Goal: Task Accomplishment & Management: Use online tool/utility

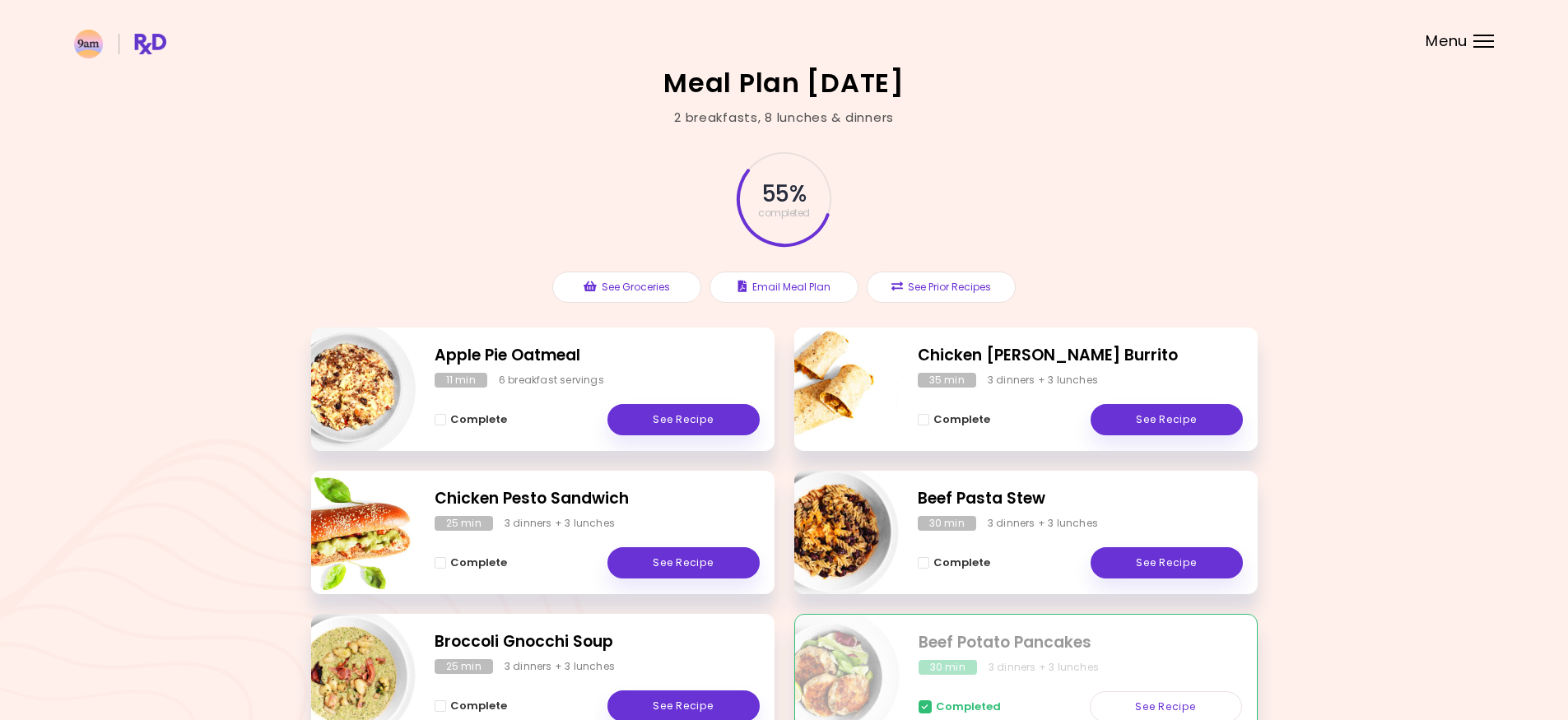
click at [1488, 43] on div "Menu" at bounding box center [1484, 41] width 21 height 13
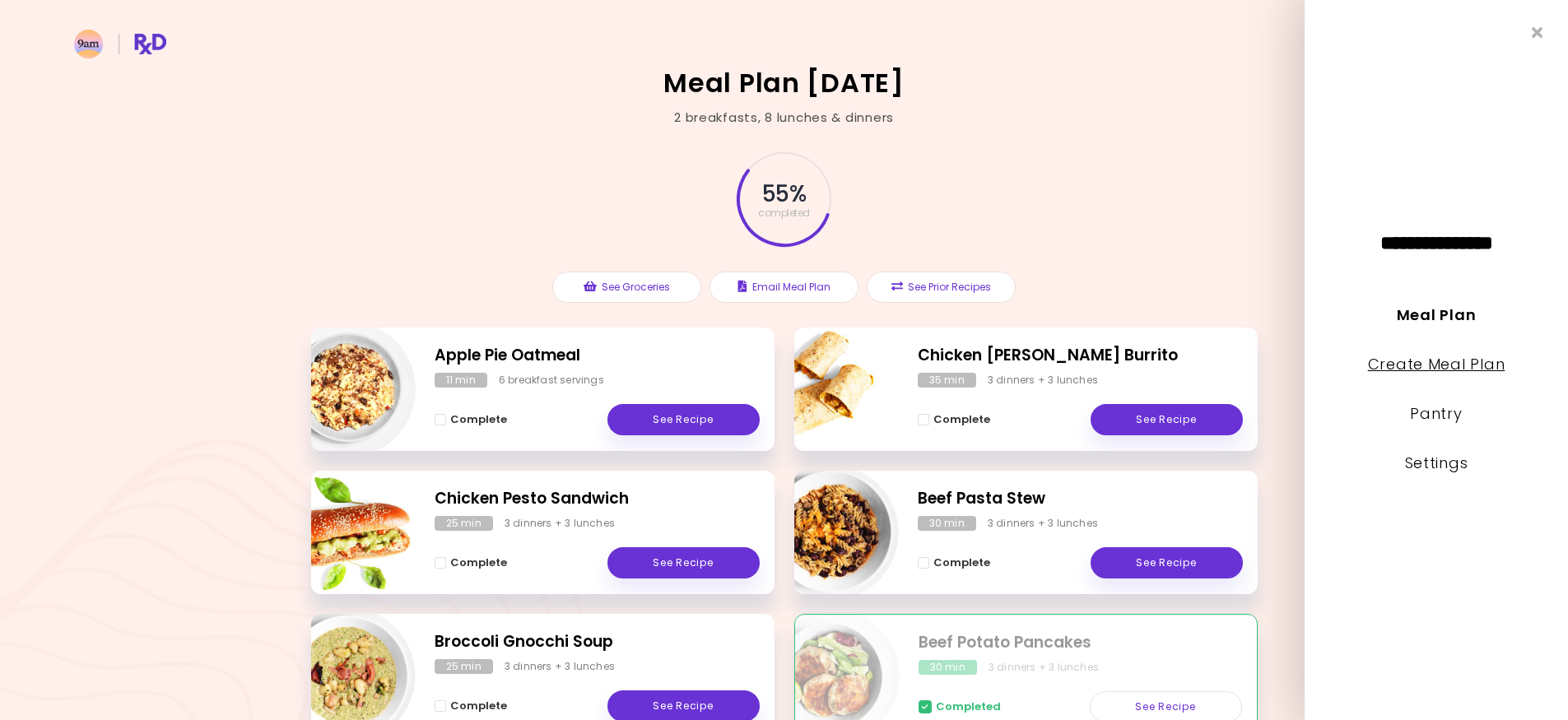
click at [1449, 364] on link "Create Meal Plan" at bounding box center [1437, 364] width 137 height 21
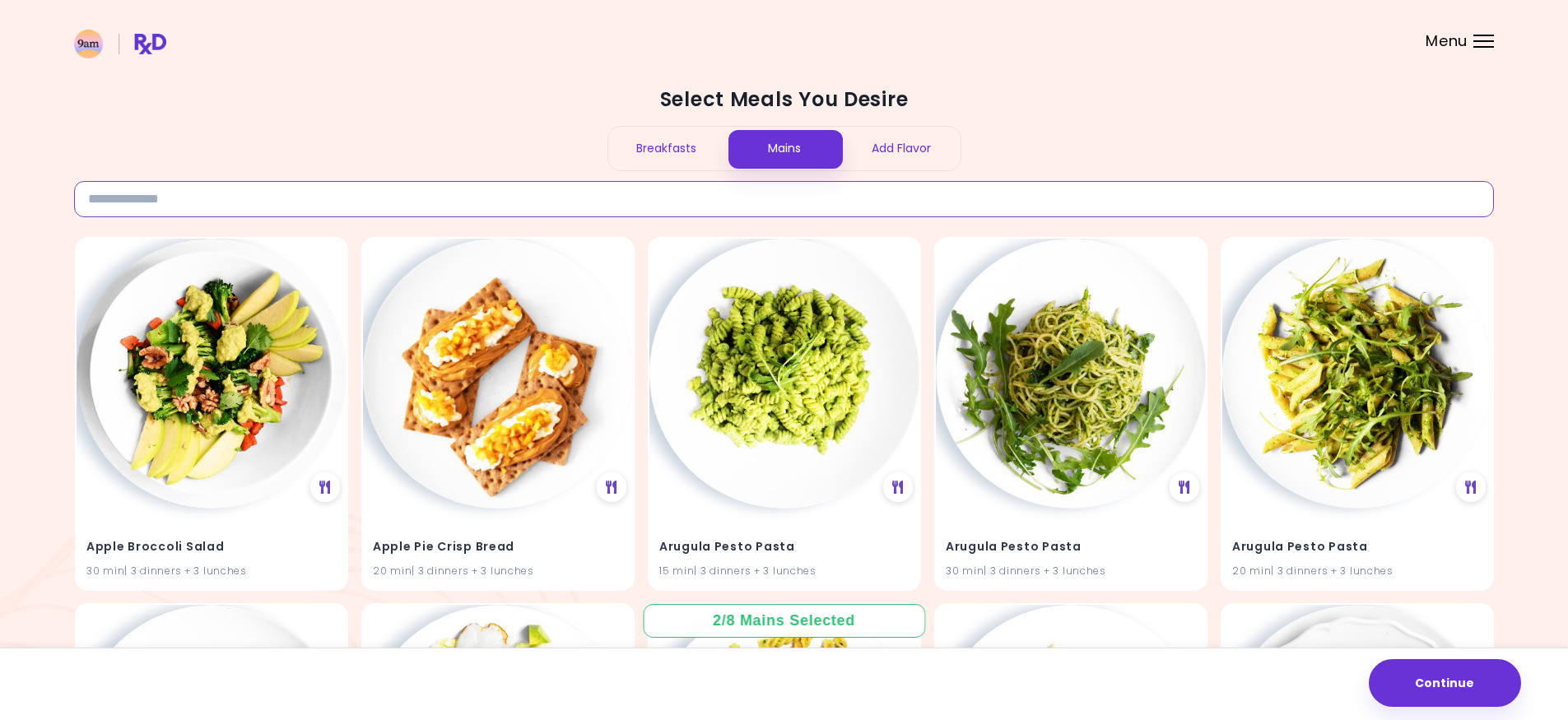
click at [748, 207] on input at bounding box center [784, 199] width 1420 height 37
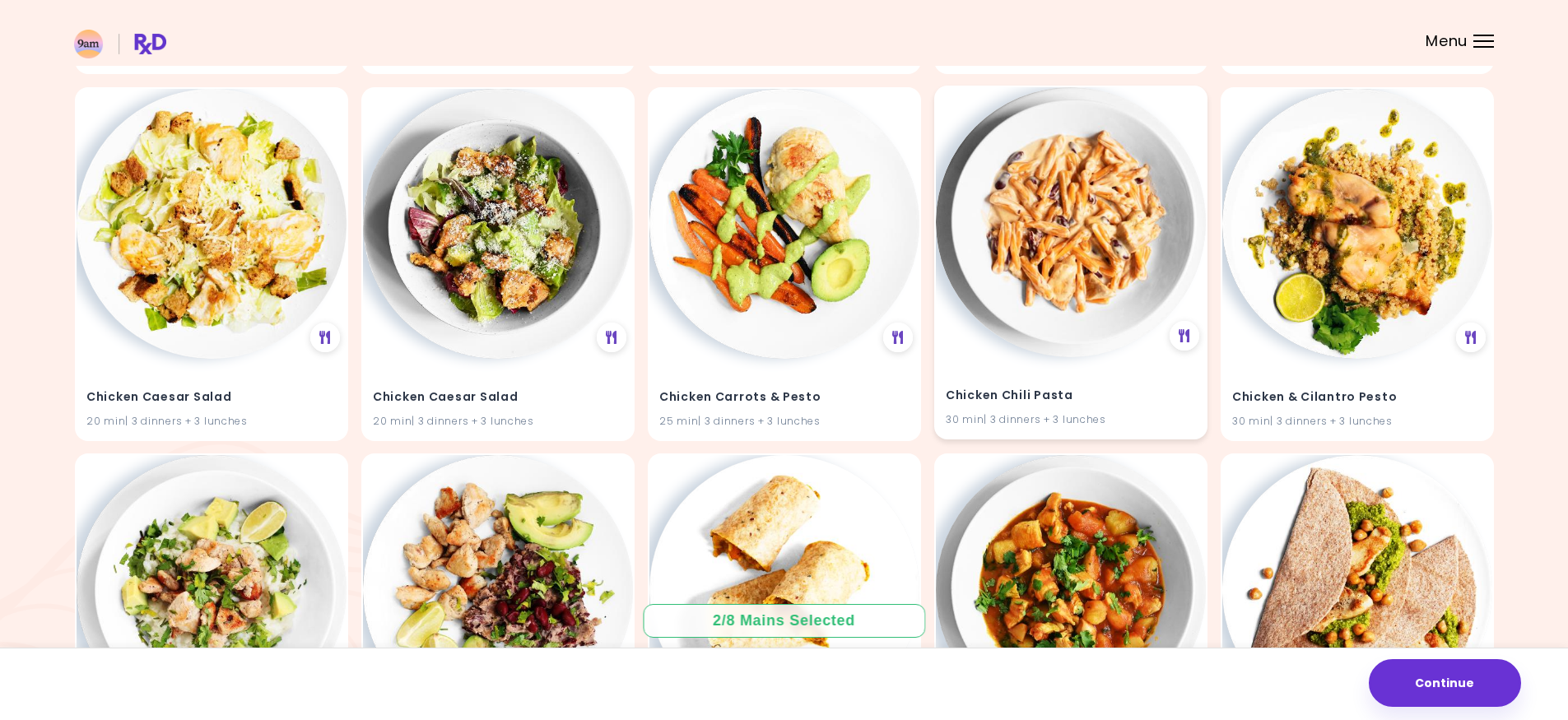
scroll to position [1235, 0]
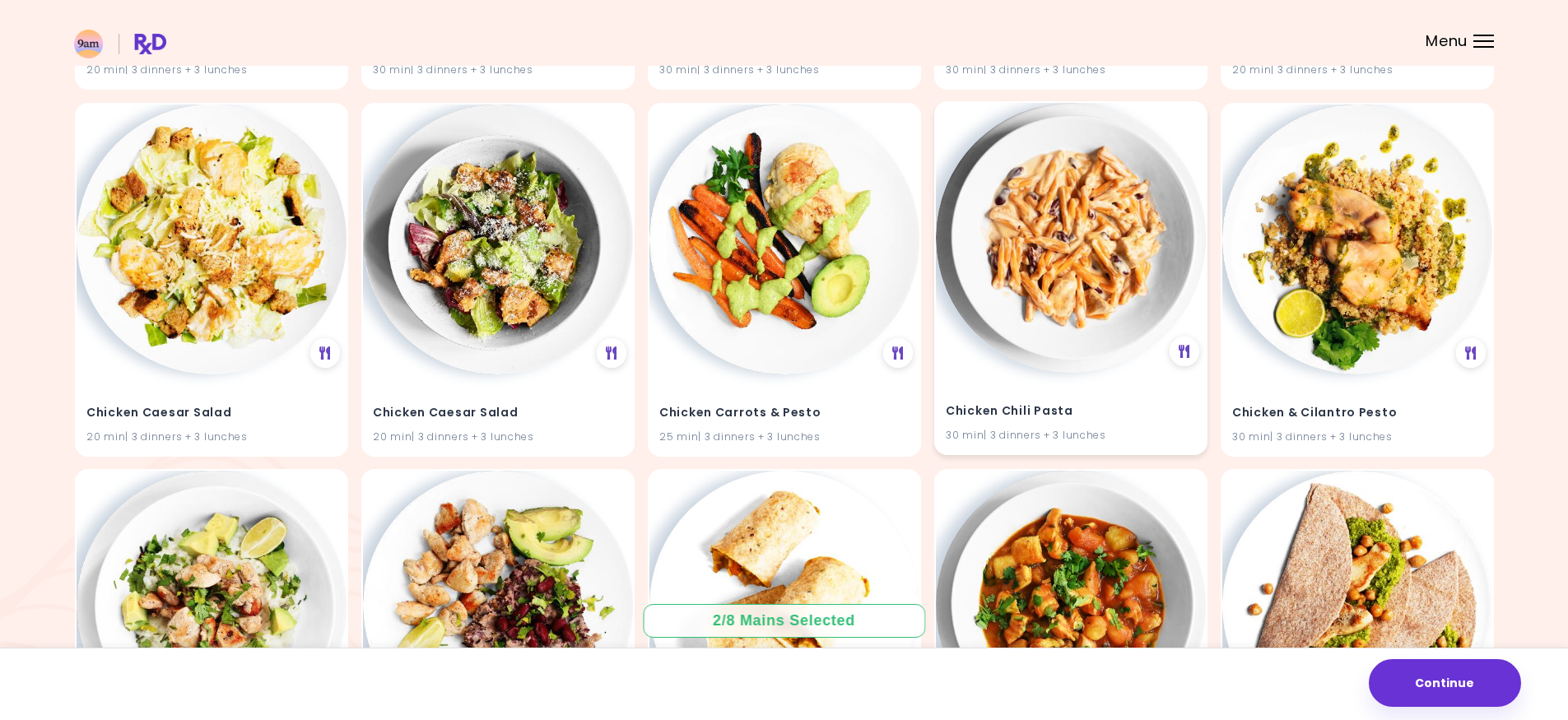
click at [1119, 325] on img at bounding box center [1071, 238] width 270 height 270
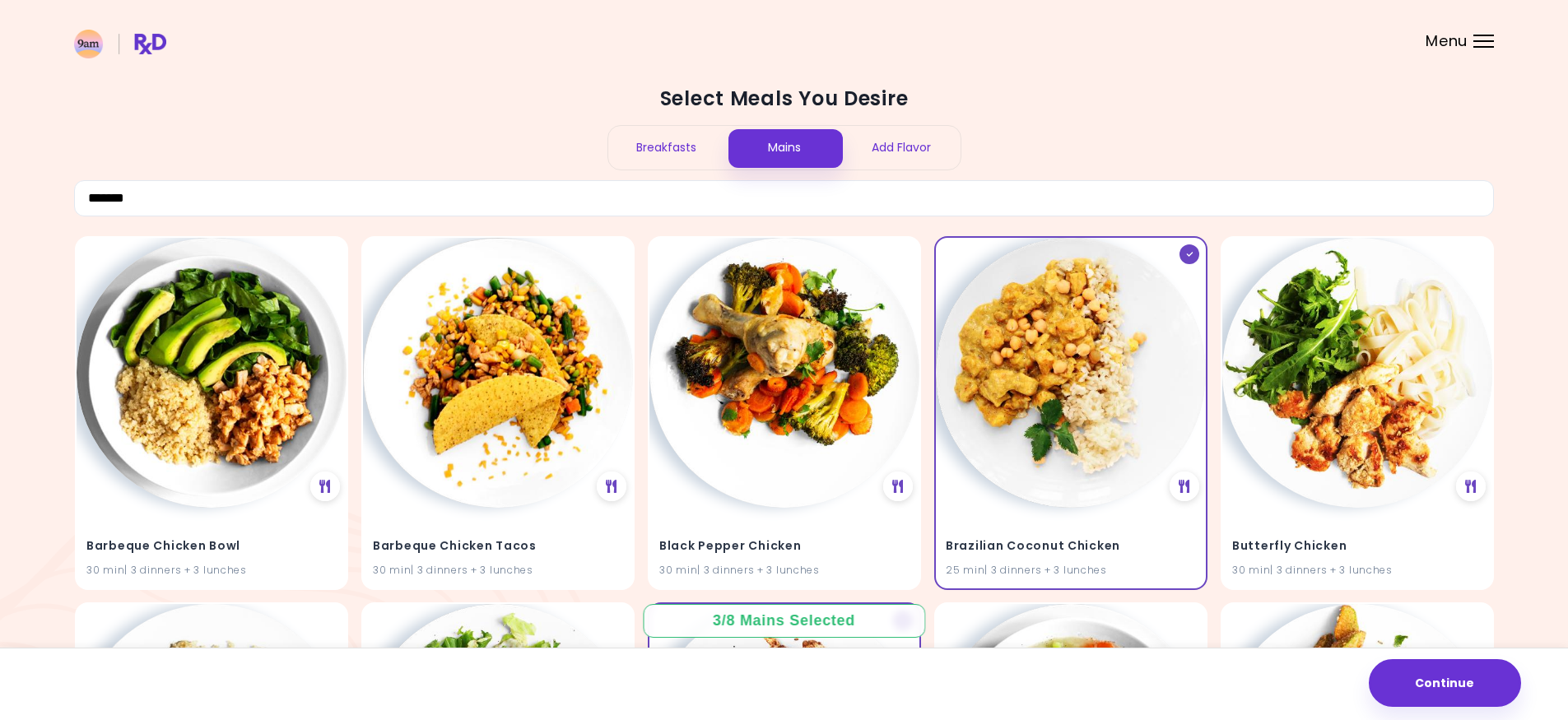
scroll to position [0, 0]
drag, startPoint x: 161, startPoint y: 197, endPoint x: 37, endPoint y: 180, distance: 125.2
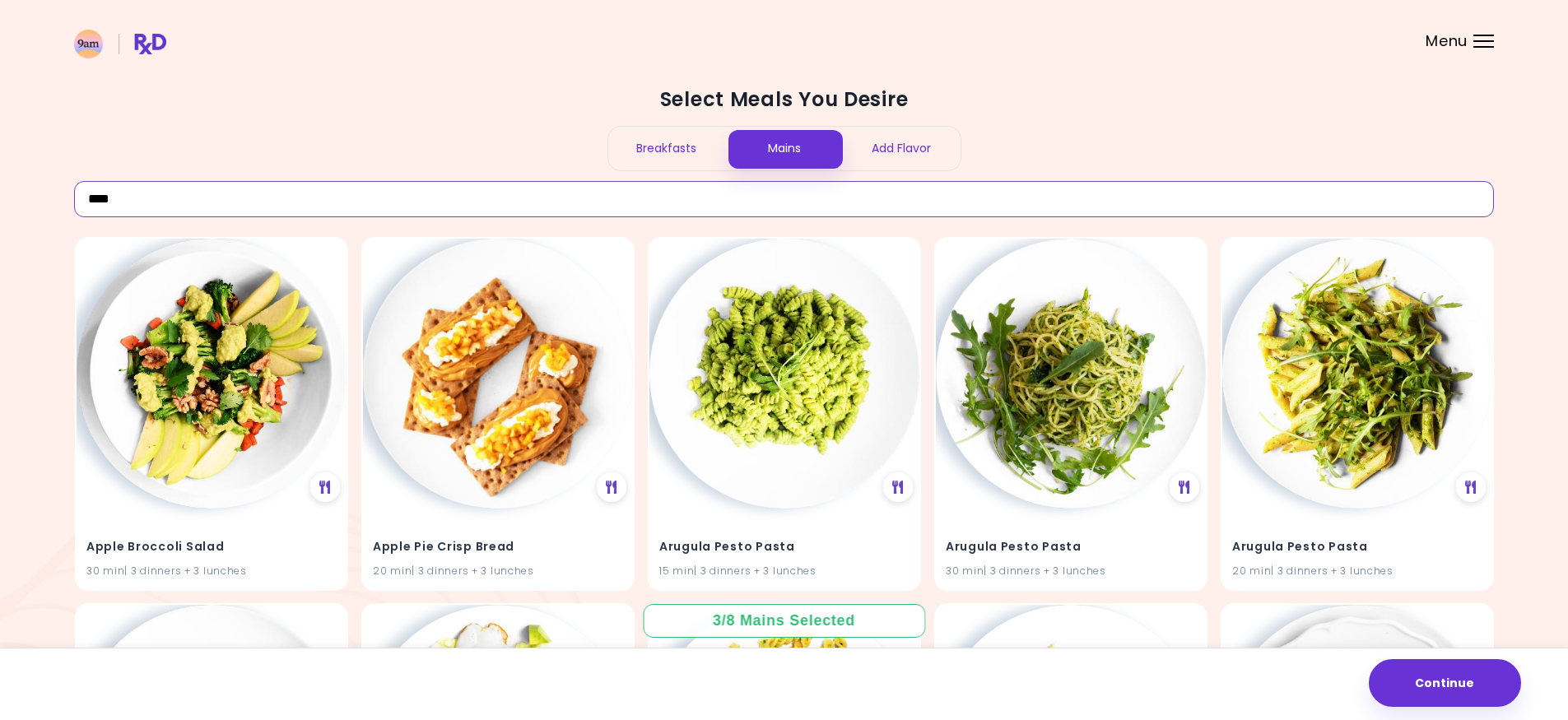
type input "****"
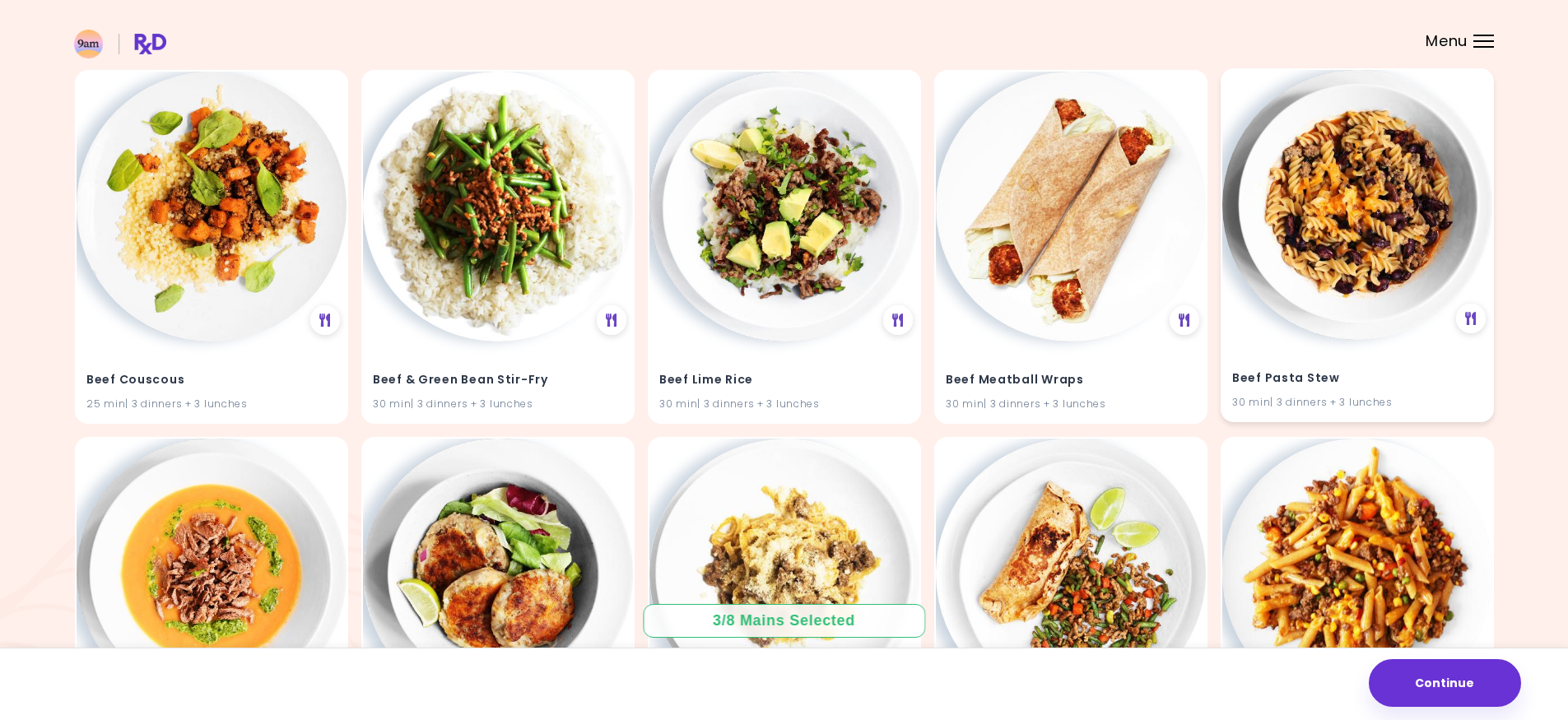
scroll to position [494, 0]
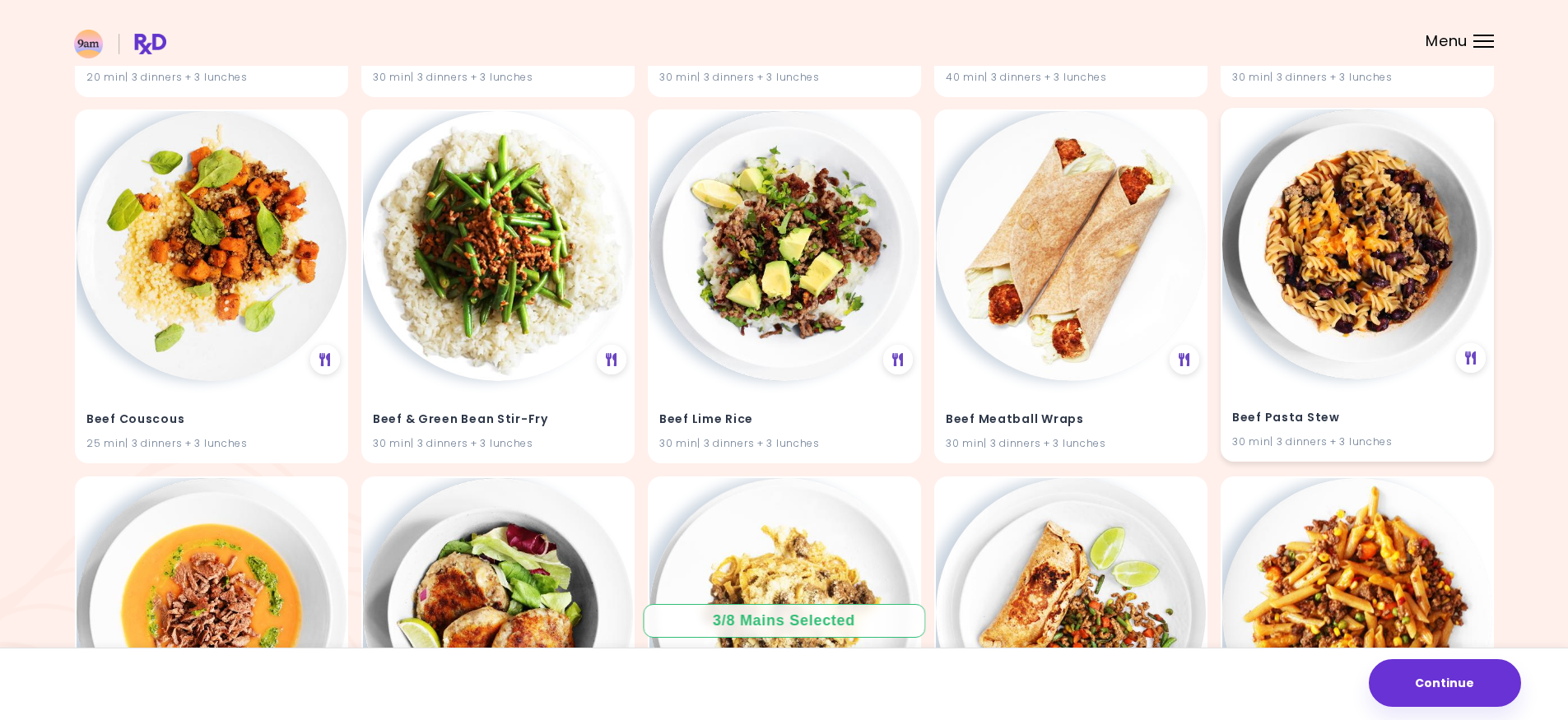
click at [1356, 271] on img at bounding box center [1357, 245] width 270 height 270
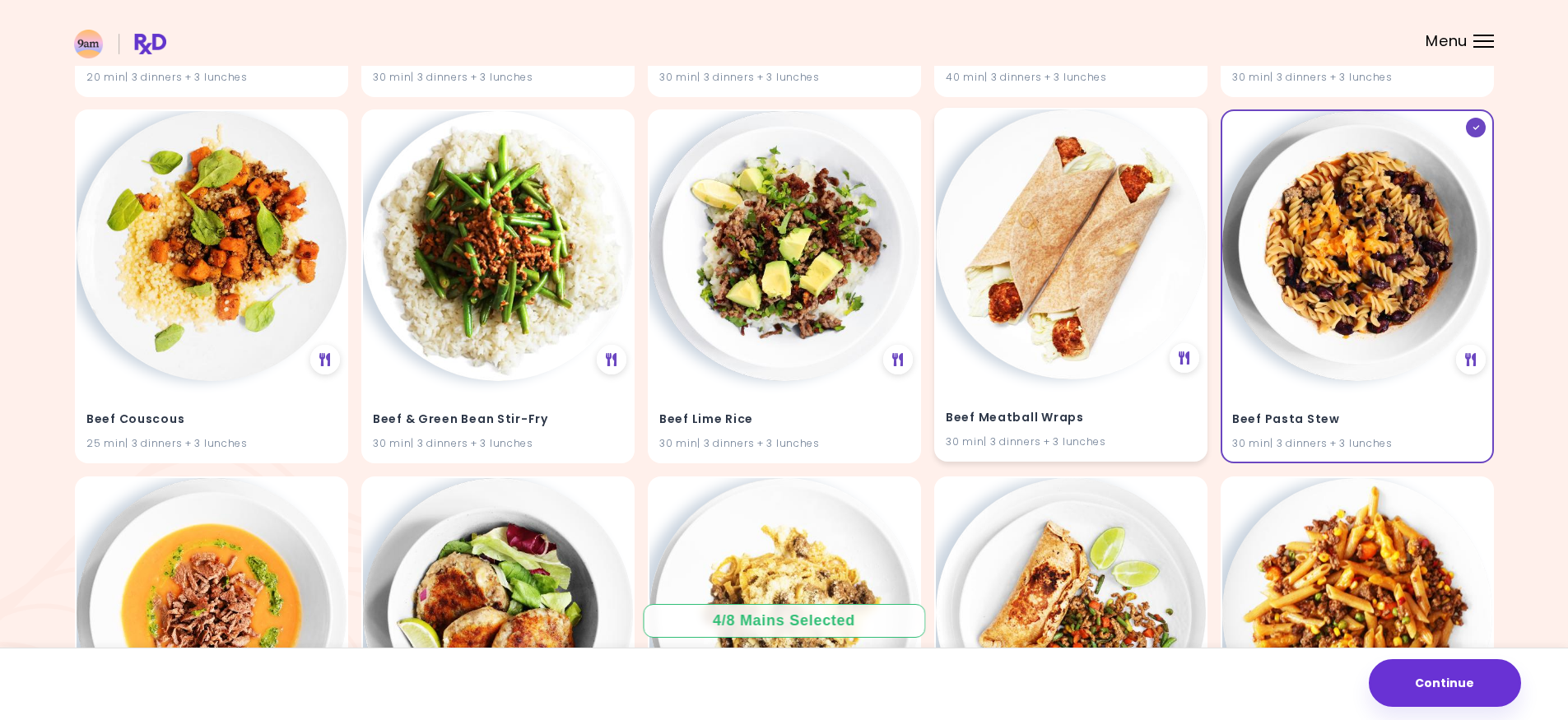
click at [1080, 260] on img at bounding box center [1071, 245] width 270 height 270
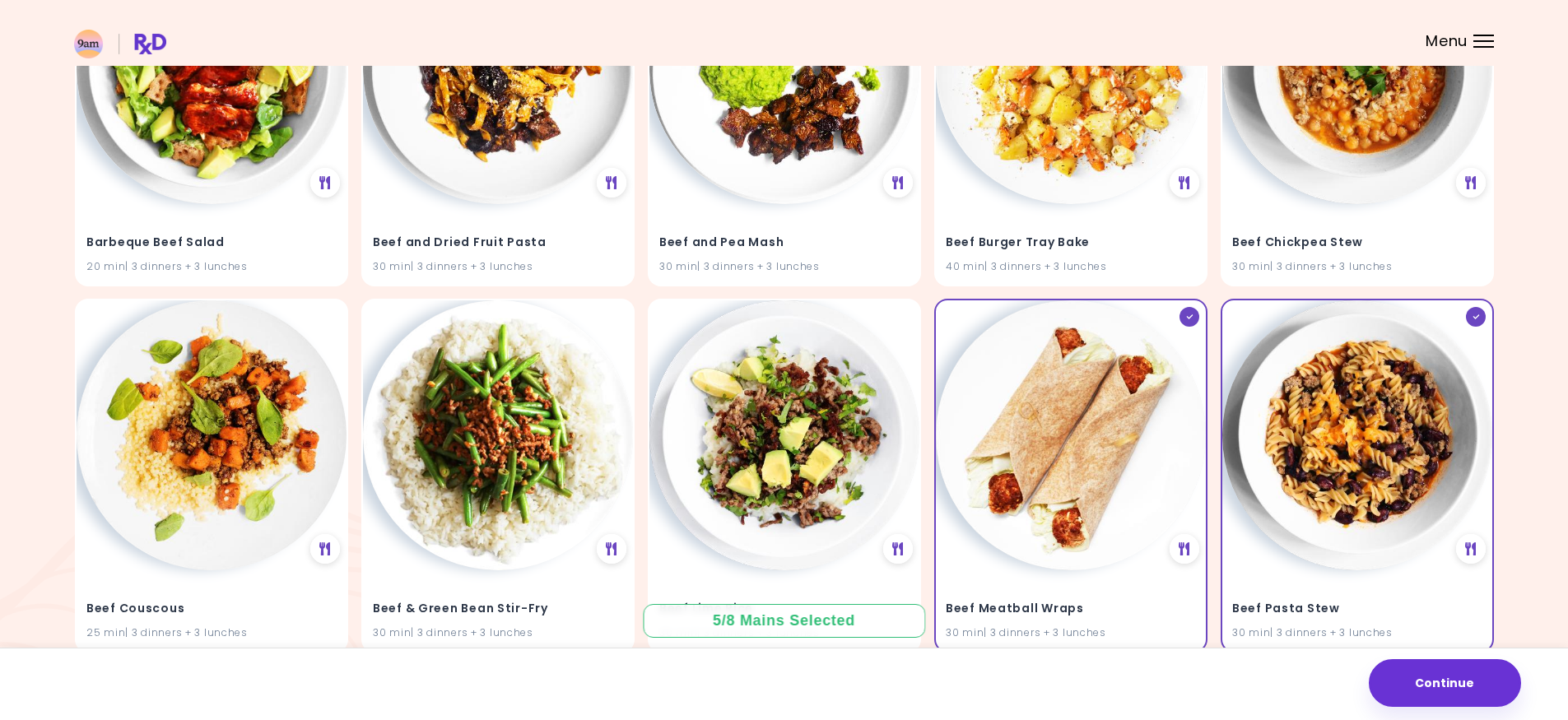
scroll to position [0, 0]
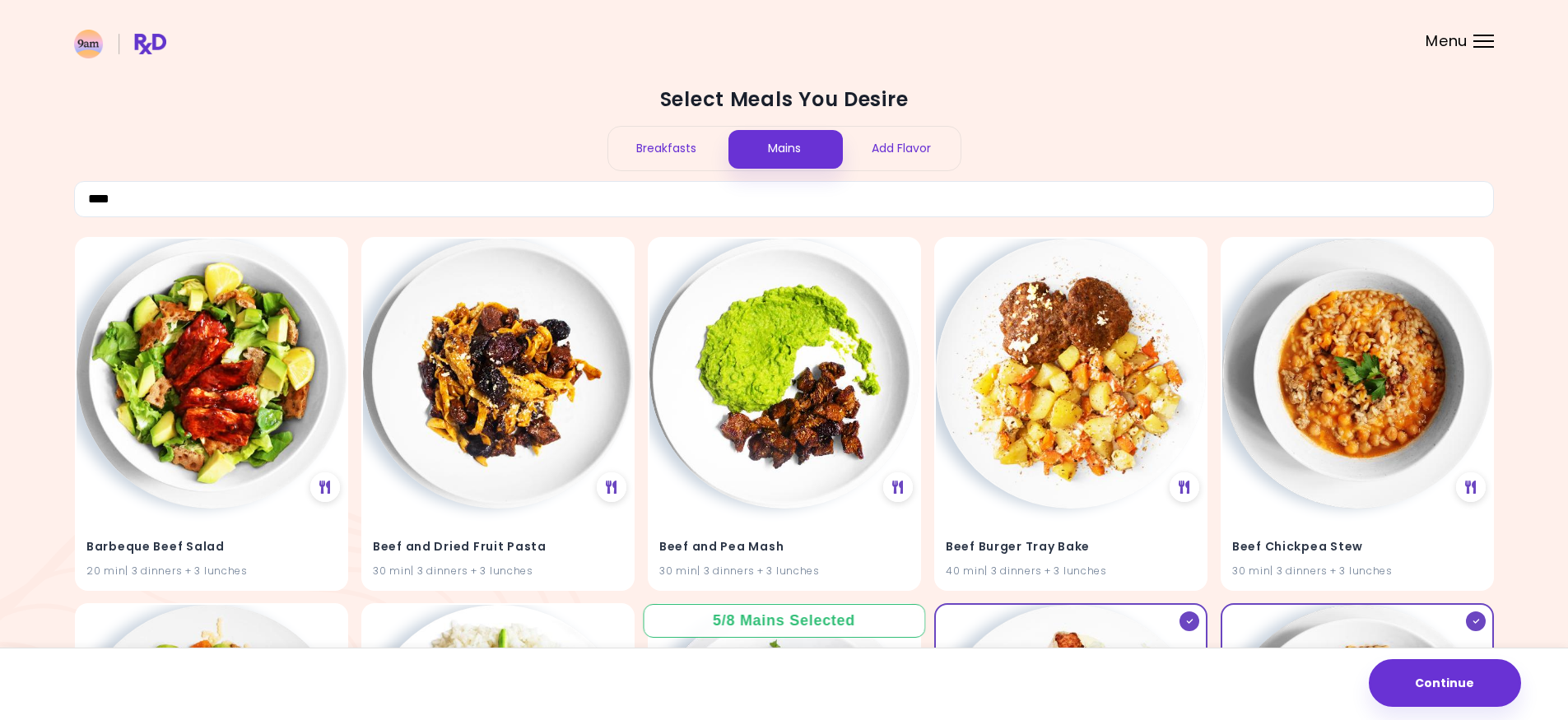
click at [649, 149] on div "Breakfasts" at bounding box center [666, 148] width 117 height 43
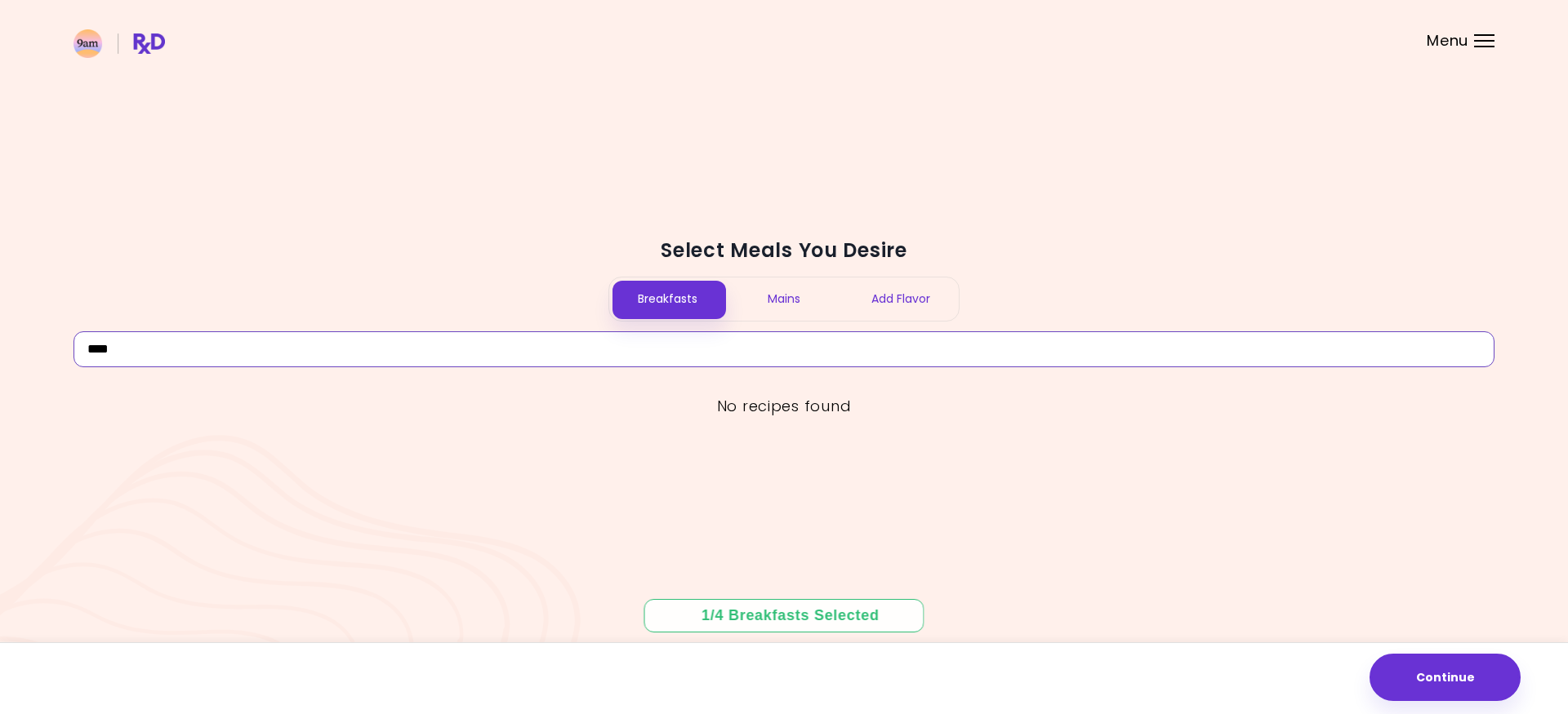
drag, startPoint x: 82, startPoint y: 342, endPoint x: -4, endPoint y: 347, distance: 86.1
click at [0, 347] on html "**********" at bounding box center [784, 357] width 1568 height 714
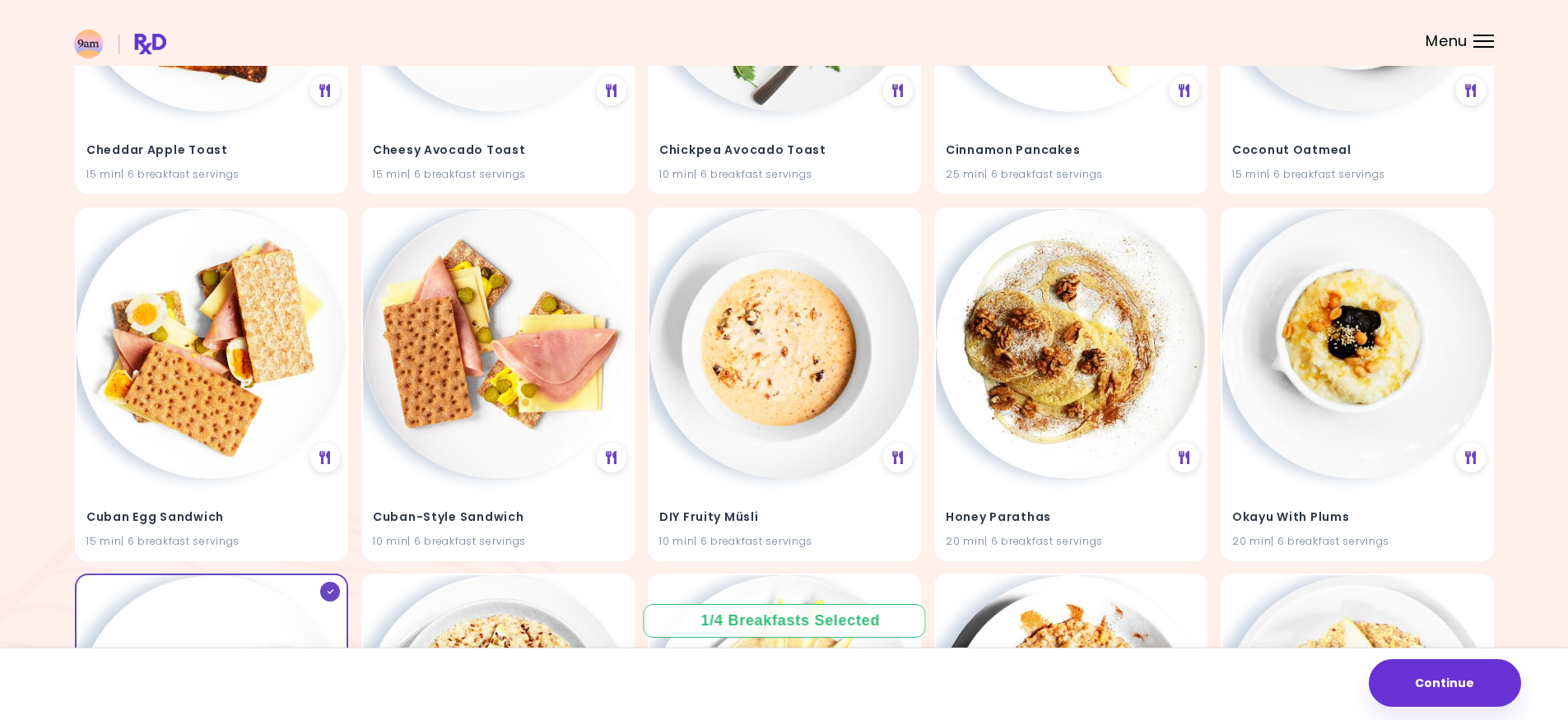
scroll to position [1152, 0]
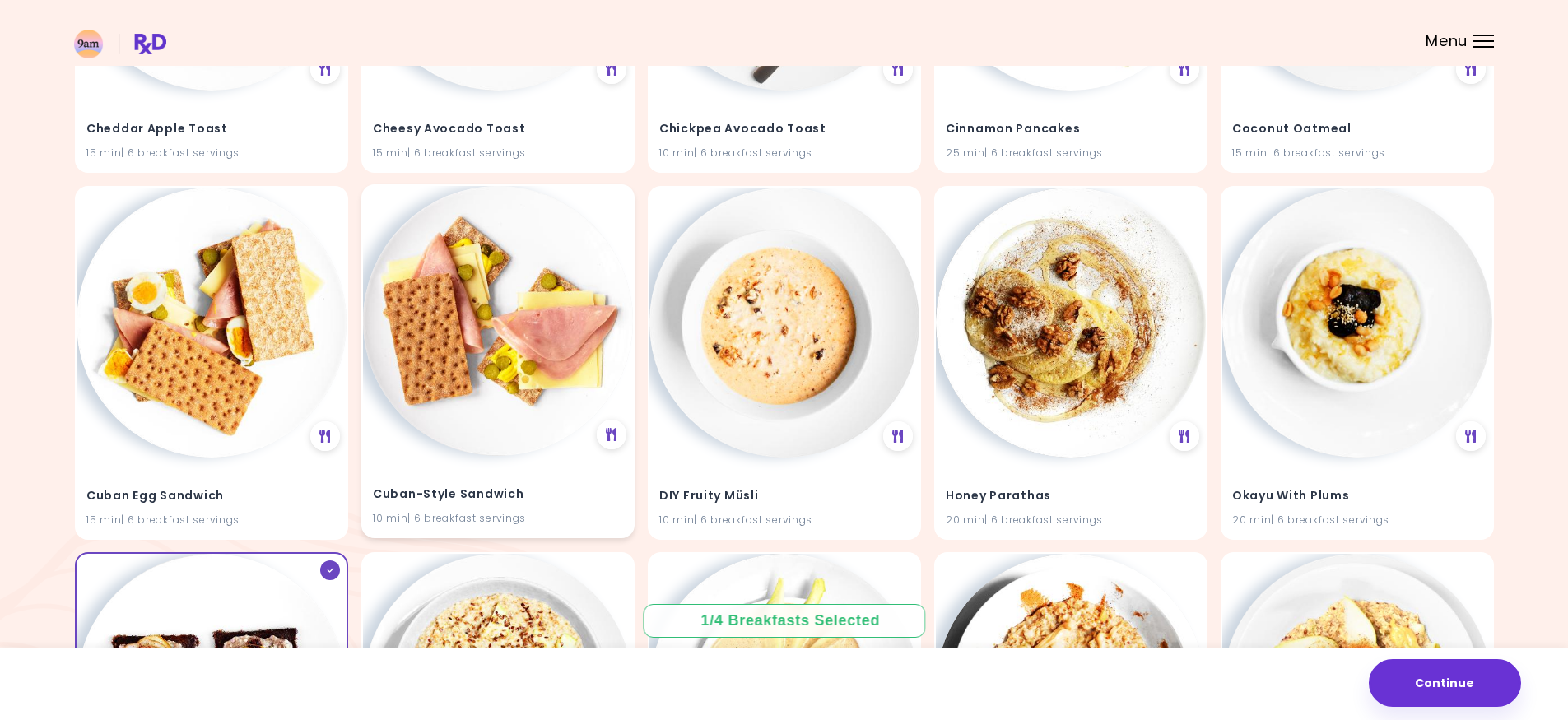
click at [454, 315] on img at bounding box center [498, 321] width 270 height 270
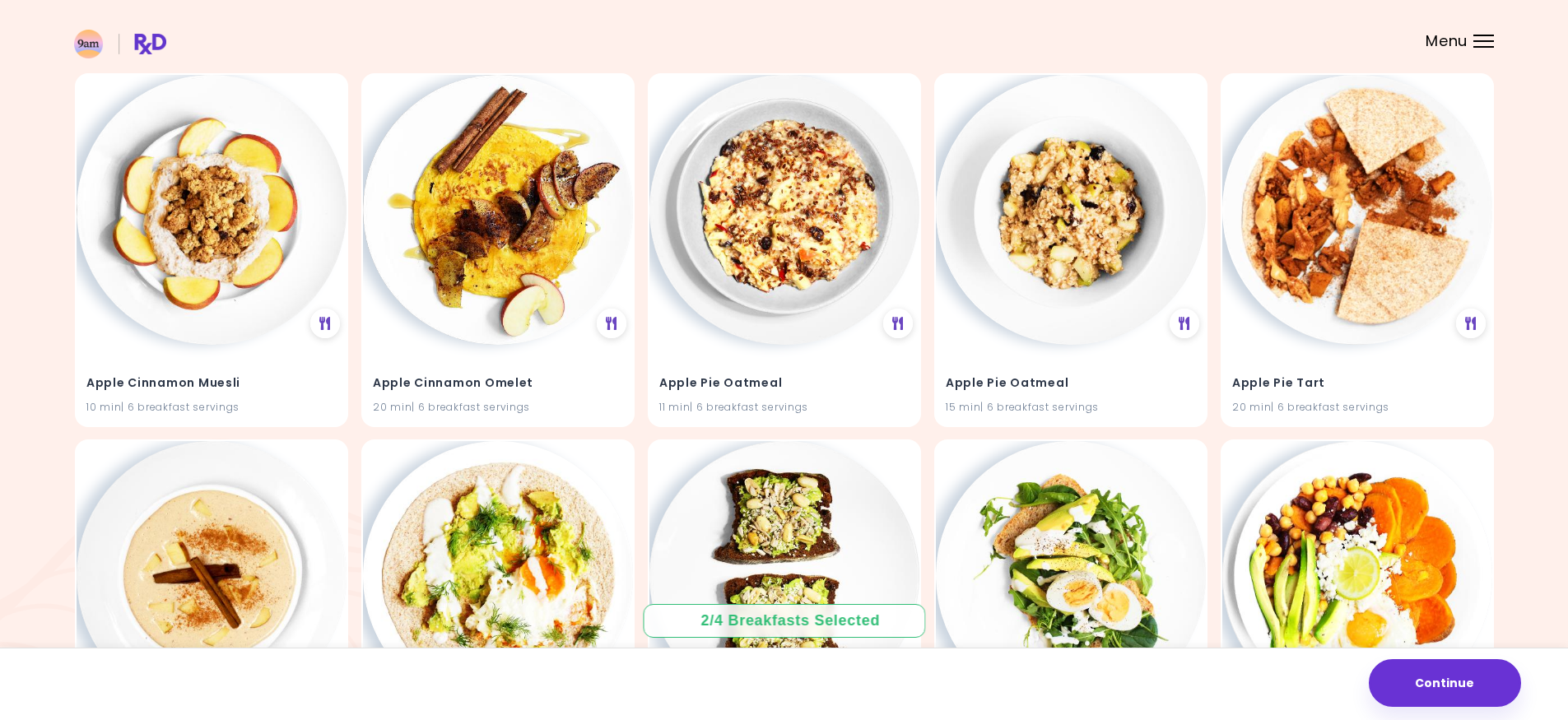
scroll to position [0, 0]
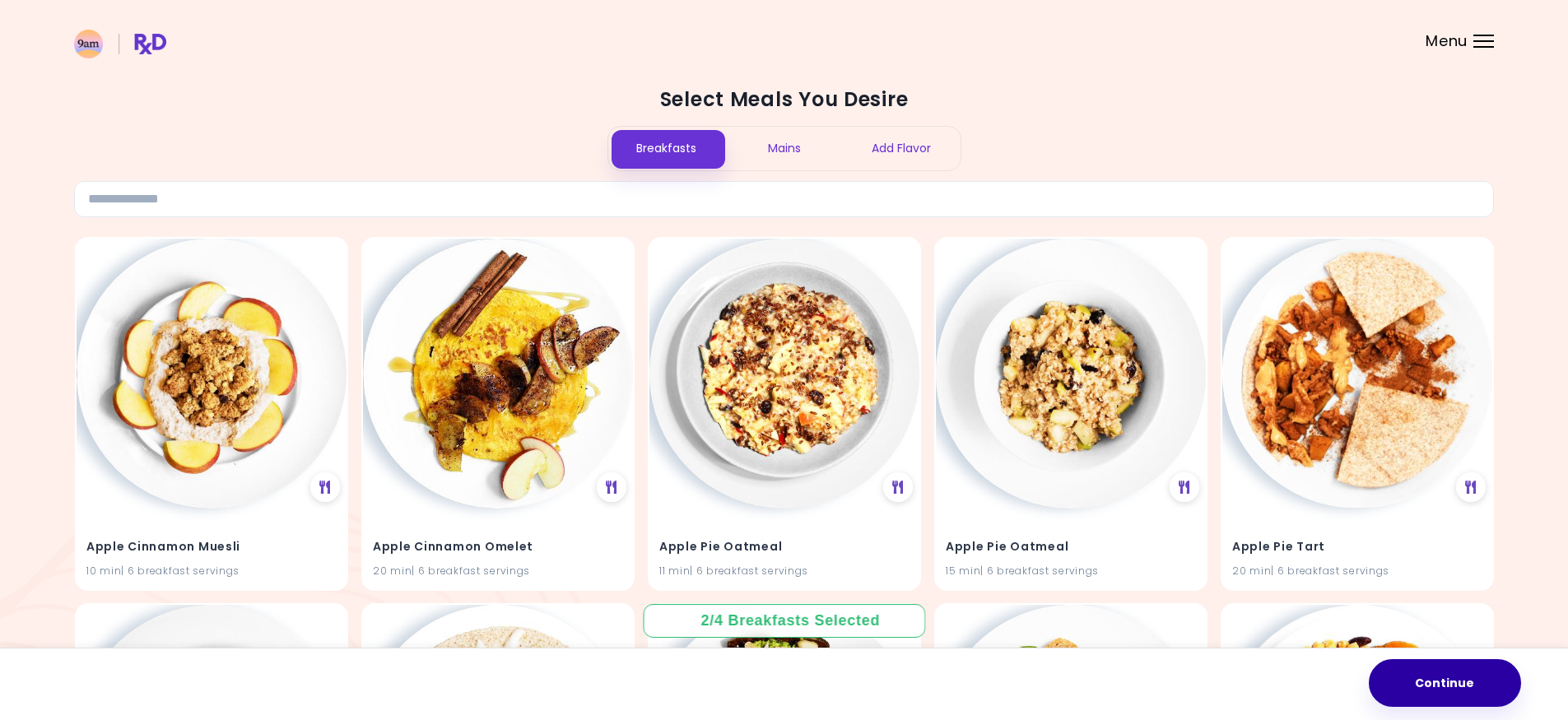
click at [1479, 684] on button "Continue" at bounding box center [1445, 683] width 152 height 48
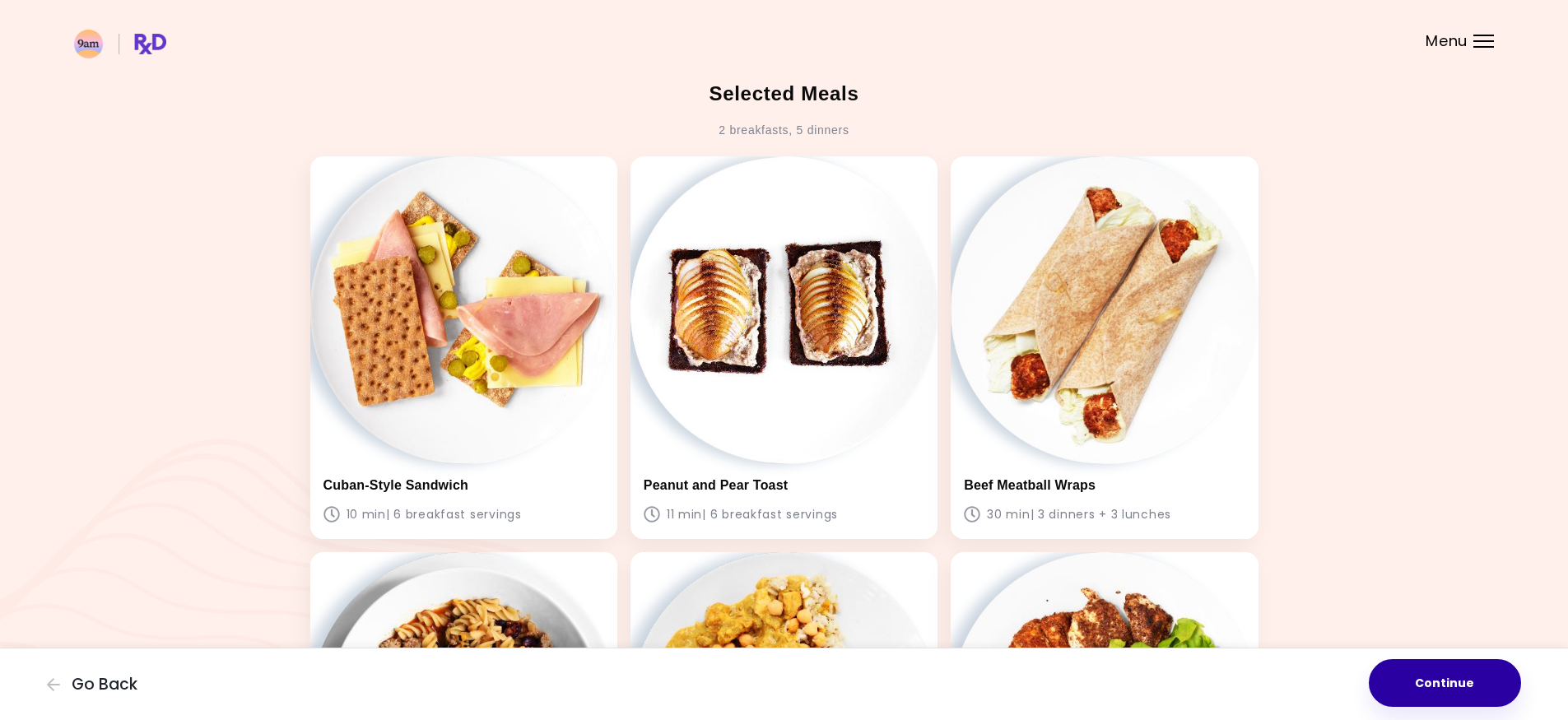
click at [1450, 677] on button "Continue" at bounding box center [1445, 683] width 152 height 48
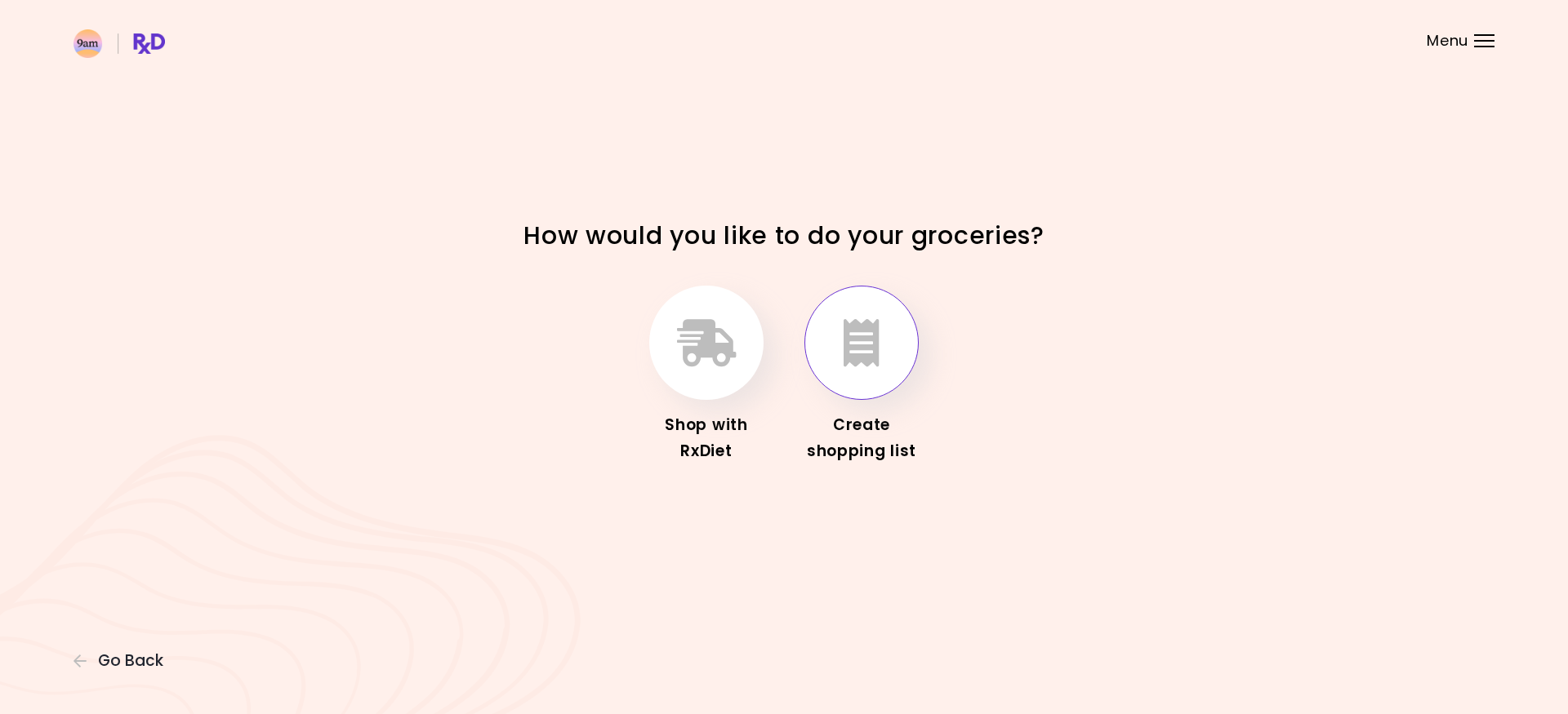
click at [858, 322] on icon "button" at bounding box center [861, 343] width 36 height 47
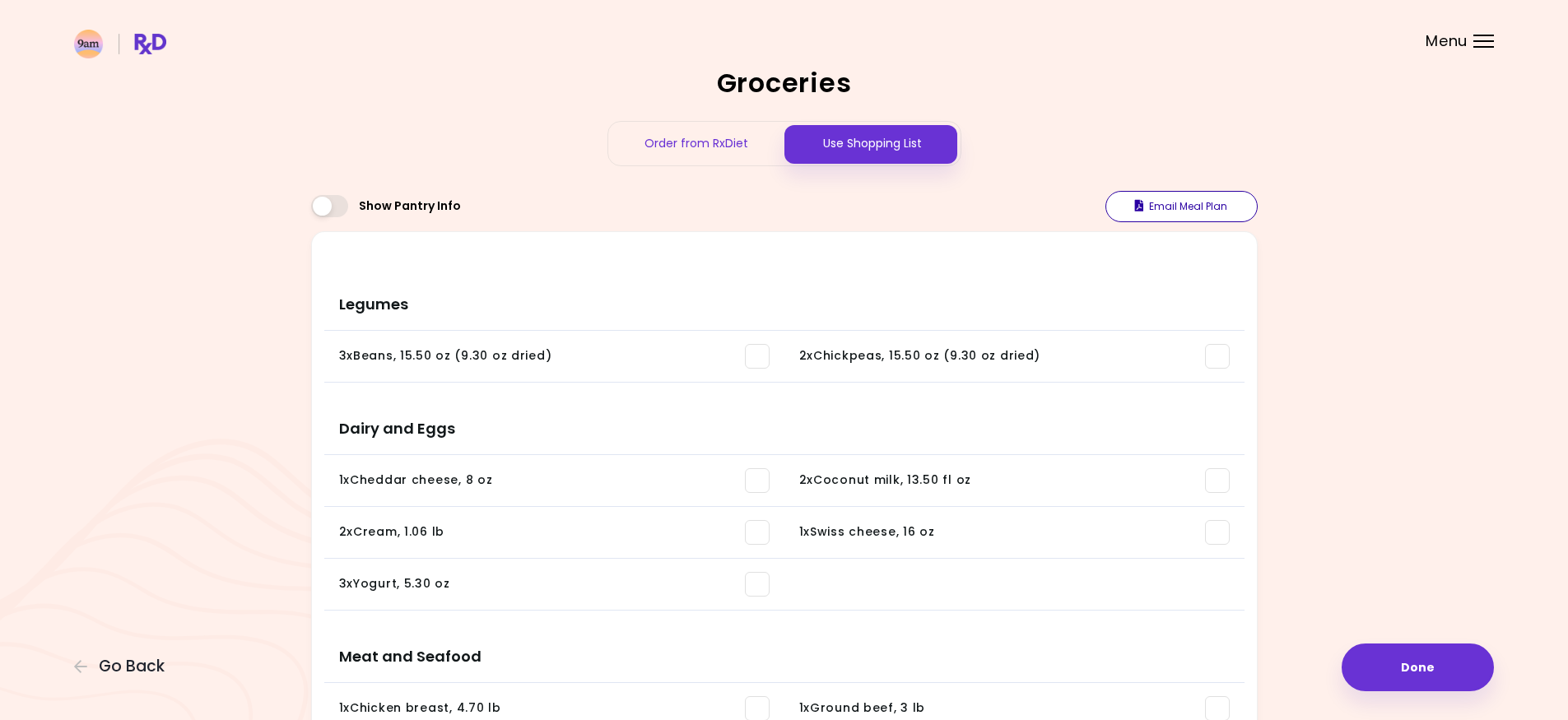
click at [1179, 208] on button "Email Meal Plan" at bounding box center [1181, 206] width 152 height 31
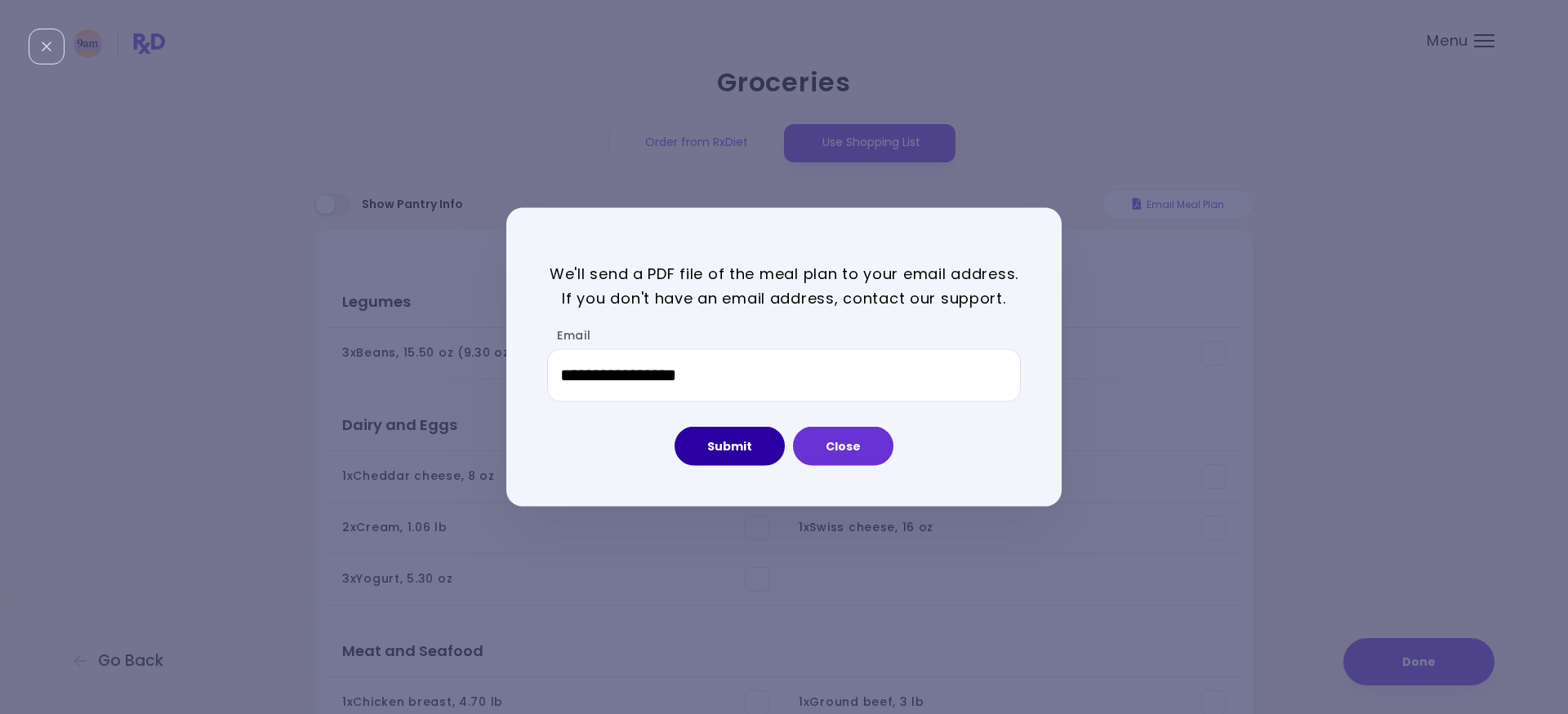
click at [723, 440] on button "Submit" at bounding box center [729, 447] width 110 height 39
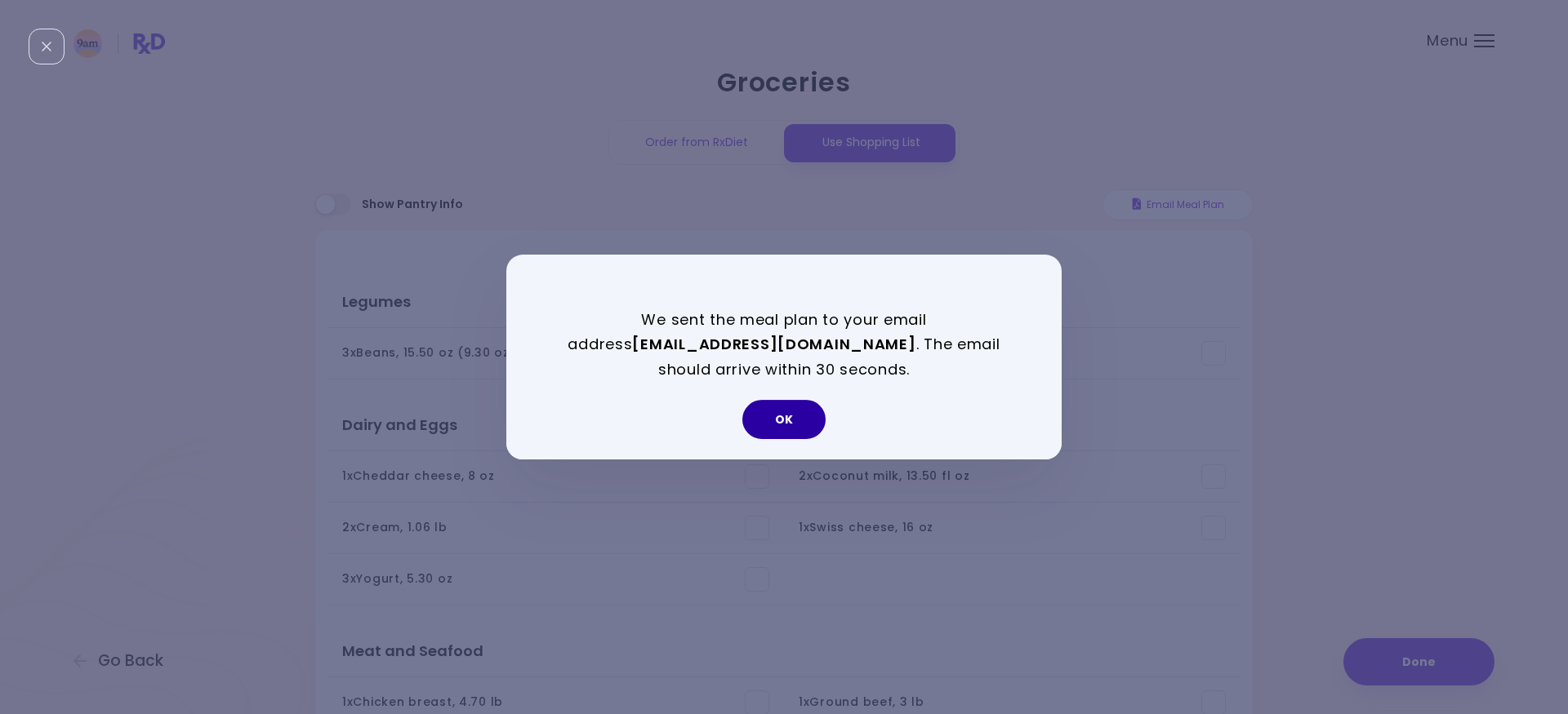
click at [787, 427] on button "OK" at bounding box center [783, 420] width 83 height 39
